Goal: Task Accomplishment & Management: Use online tool/utility

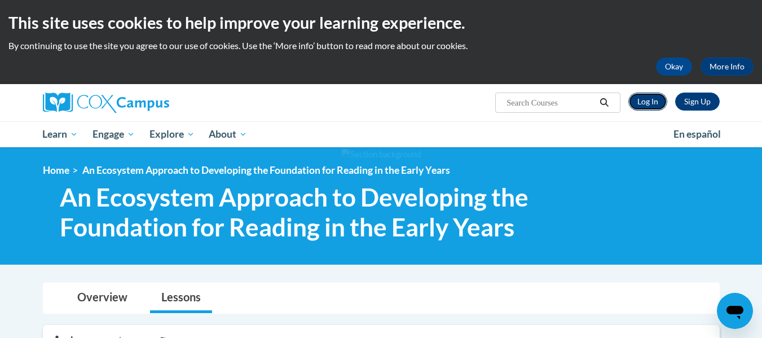
click at [646, 102] on link "Log In" at bounding box center [648, 102] width 39 height 18
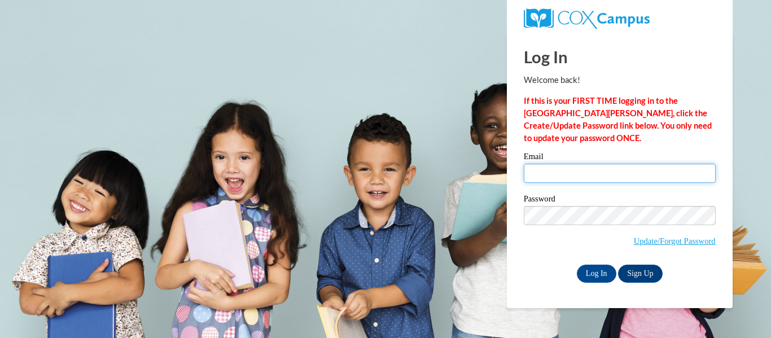
click at [615, 179] on input "Email" at bounding box center [620, 173] width 192 height 19
type input "Alanamac52@yahoo.com"
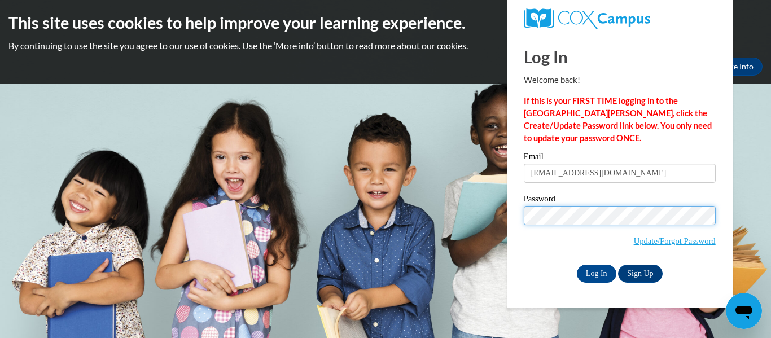
click at [577, 265] on input "Log In" at bounding box center [596, 274] width 39 height 18
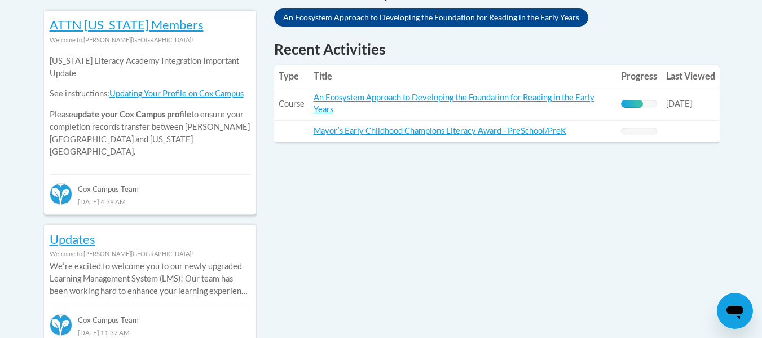
scroll to position [516, 0]
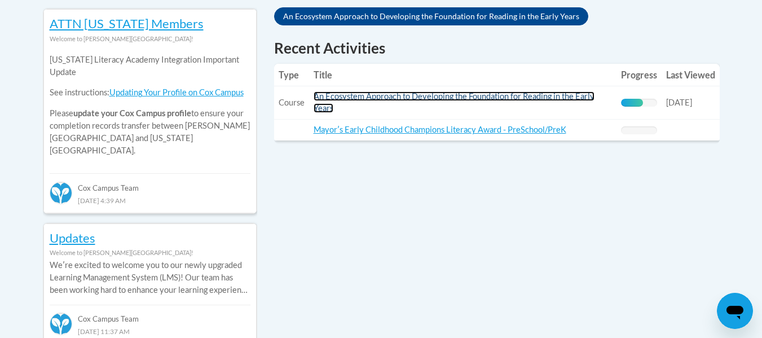
click at [516, 95] on link "An Ecosystem Approach to Developing the Foundation for Reading in the Early Yea…" at bounding box center [454, 101] width 281 height 21
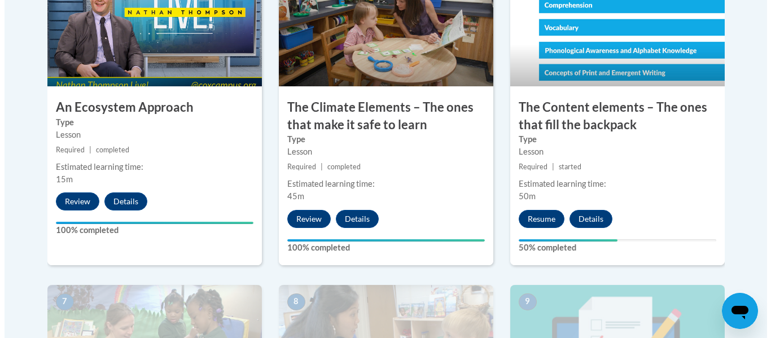
scroll to position [766, 0]
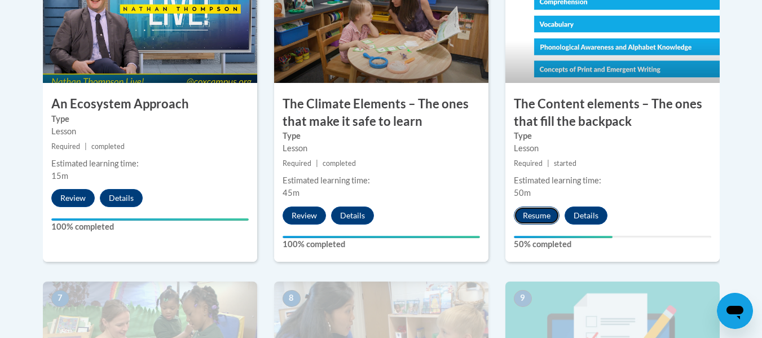
click at [534, 213] on button "Resume" at bounding box center [537, 216] width 46 height 18
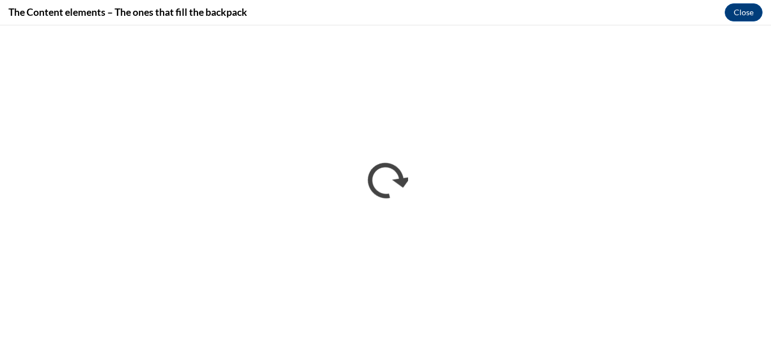
scroll to position [0, 0]
